Goal: Transaction & Acquisition: Obtain resource

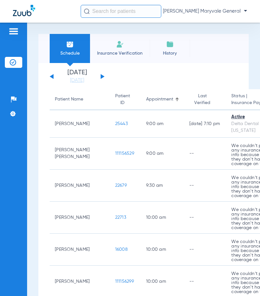
click at [124, 12] on input "text" at bounding box center [121, 11] width 81 height 13
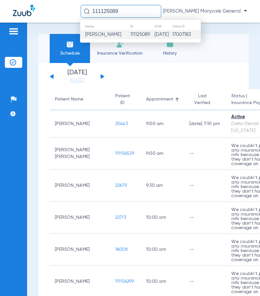
type input "111125089"
click at [130, 35] on td "111125089" at bounding box center [142, 34] width 25 height 9
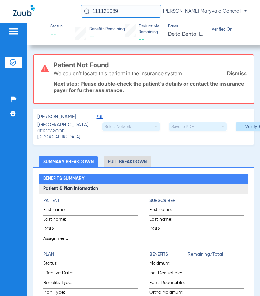
drag, startPoint x: 131, startPoint y: 15, endPoint x: 67, endPoint y: 12, distance: 64.0
click at [67, 12] on div "111125089 [PERSON_NAME] Maryvale General" at bounding box center [130, 11] width 260 height 23
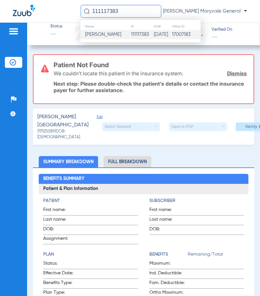
type input "111117383"
click at [116, 34] on span "[PERSON_NAME]" at bounding box center [103, 34] width 36 height 5
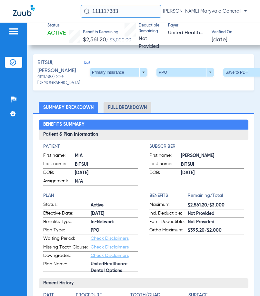
click at [137, 111] on li "Full Breakdown" at bounding box center [128, 107] width 48 height 11
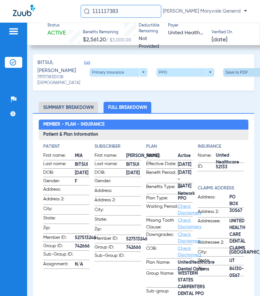
click at [223, 77] on span at bounding box center [252, 72] width 58 height 8
click at [214, 78] on div at bounding box center [130, 148] width 260 height 296
click at [223, 73] on span at bounding box center [252, 72] width 58 height 8
click at [184, 92] on button "insert_drive_file Save to PDF" at bounding box center [174, 88] width 49 height 13
drag, startPoint x: 137, startPoint y: 10, endPoint x: 68, endPoint y: 6, distance: 68.9
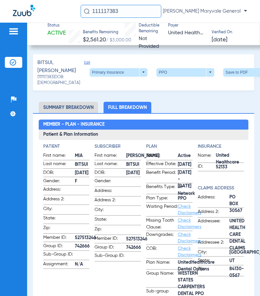
click at [70, 6] on div "111117383 [PERSON_NAME] Maryvale General" at bounding box center [130, 11] width 260 height 23
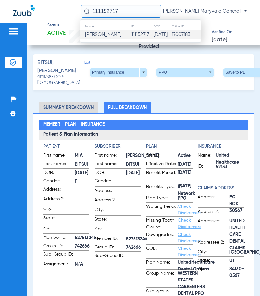
type input "111152717"
click at [110, 33] on span "[PERSON_NAME]" at bounding box center [103, 34] width 36 height 5
